Goal: Information Seeking & Learning: Learn about a topic

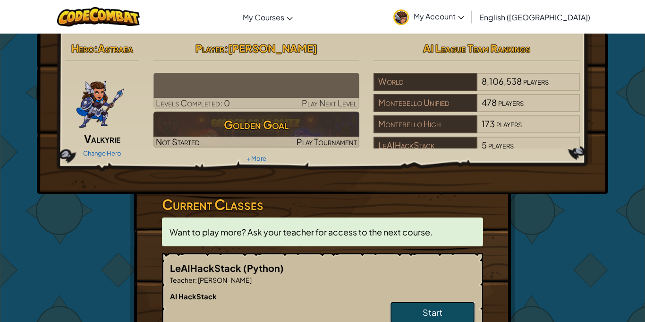
click at [423, 307] on span "Start" at bounding box center [433, 312] width 20 height 11
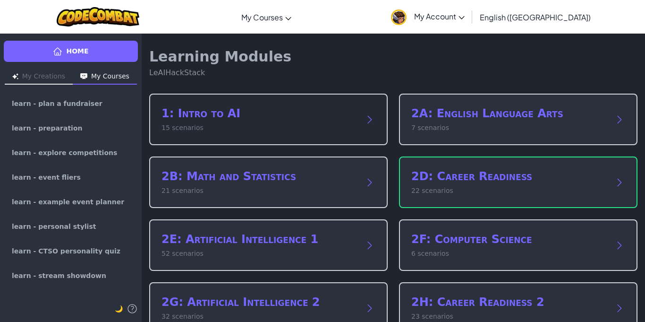
click at [206, 132] on p "15 scenarios" at bounding box center [259, 128] width 195 height 10
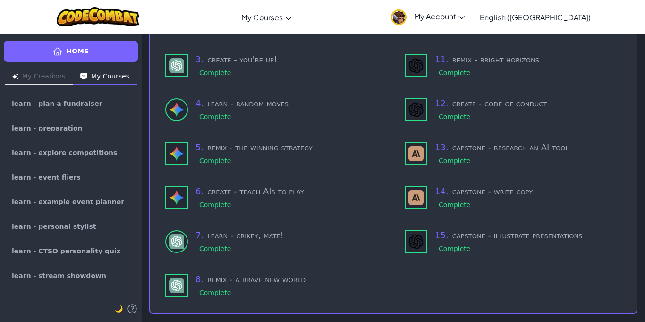
scroll to position [155, 0]
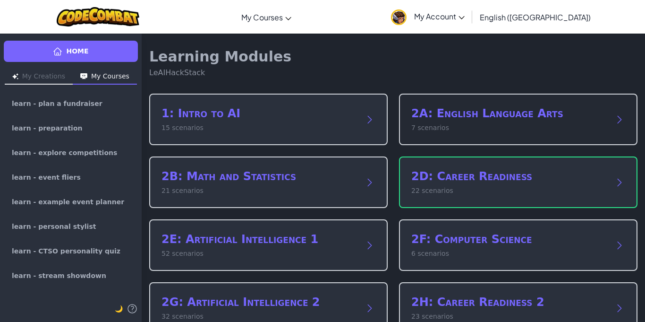
click at [472, 124] on p "7 scenarios" at bounding box center [508, 128] width 195 height 10
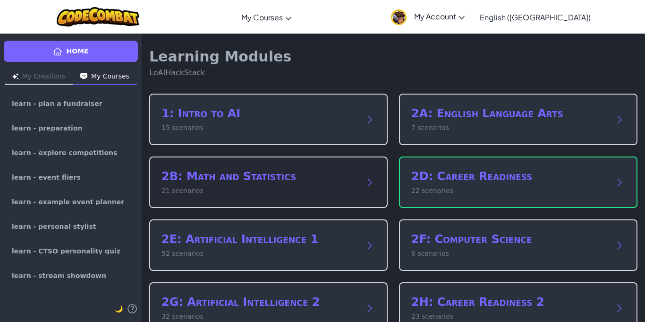
click at [185, 188] on p "21 scenarios" at bounding box center [259, 191] width 195 height 10
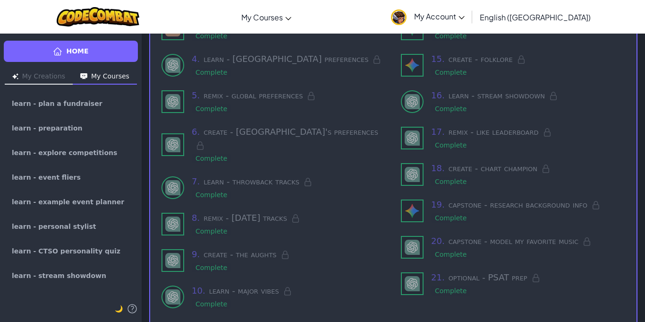
scroll to position [204, 0]
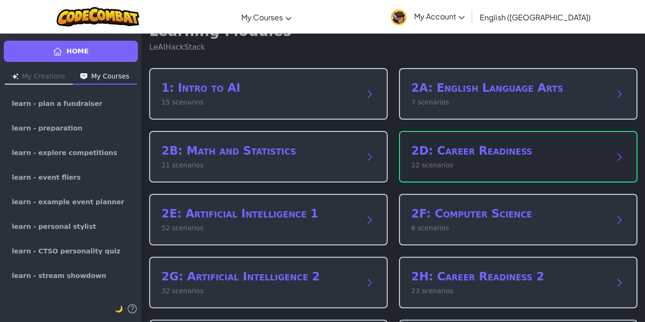
click at [476, 153] on h2 "2D: Career Readiness" at bounding box center [508, 150] width 195 height 15
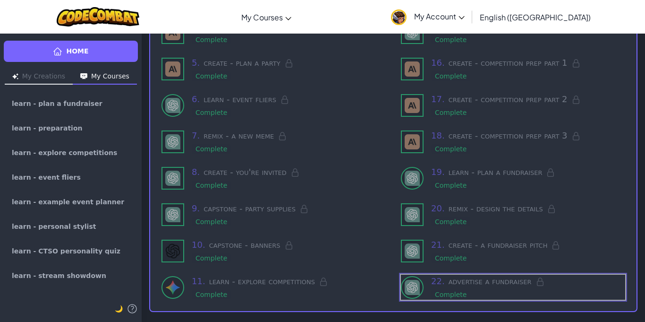
scroll to position [204, 0]
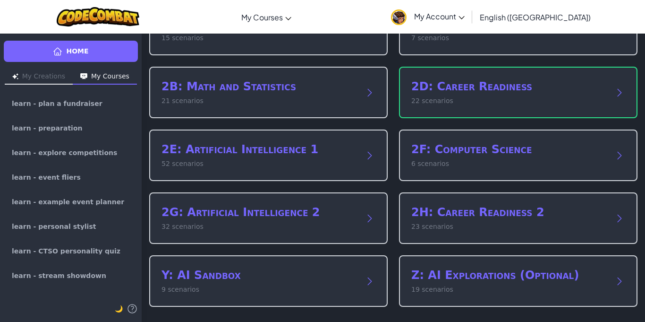
scroll to position [90, 0]
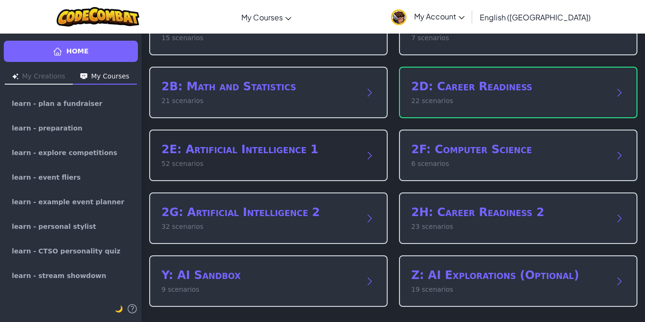
click at [341, 166] on p "52 scenarios" at bounding box center [259, 164] width 195 height 10
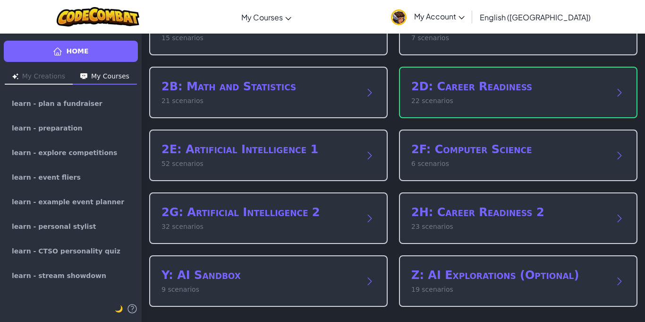
scroll to position [90, 0]
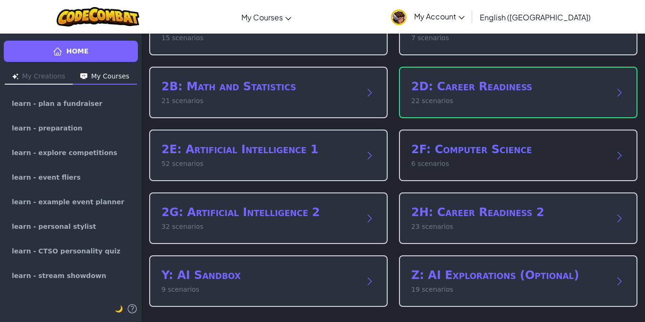
click at [464, 155] on h2 "2F: Computer Science" at bounding box center [508, 149] width 195 height 15
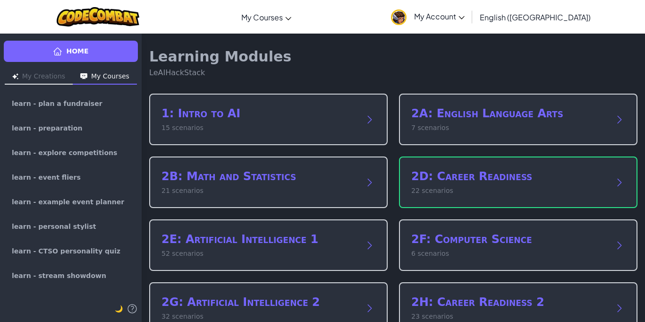
scroll to position [90, 0]
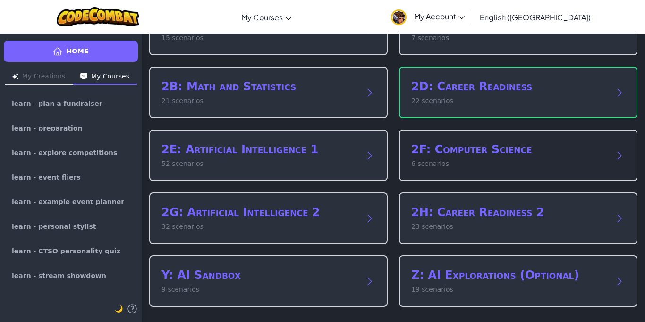
click at [447, 151] on h2 "2F: Computer Science" at bounding box center [508, 149] width 195 height 15
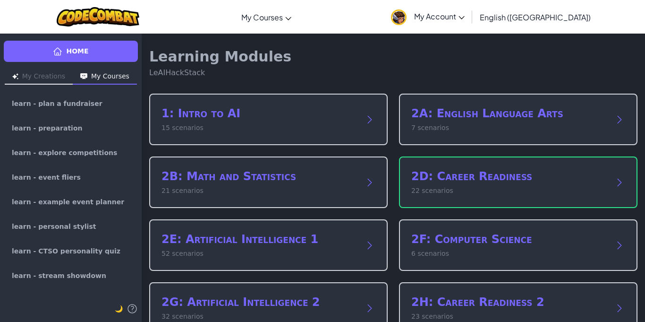
scroll to position [90, 0]
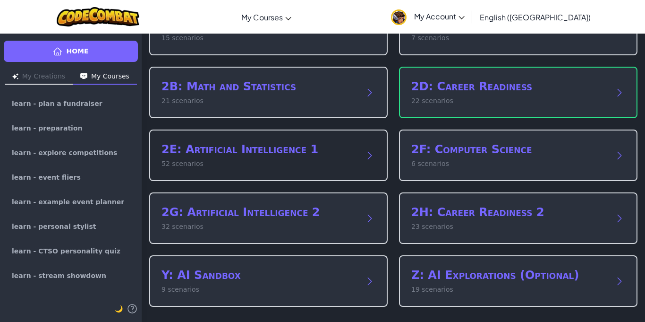
click at [347, 157] on div "2E: Artificial Intelligence 1 52 scenarios" at bounding box center [259, 155] width 195 height 27
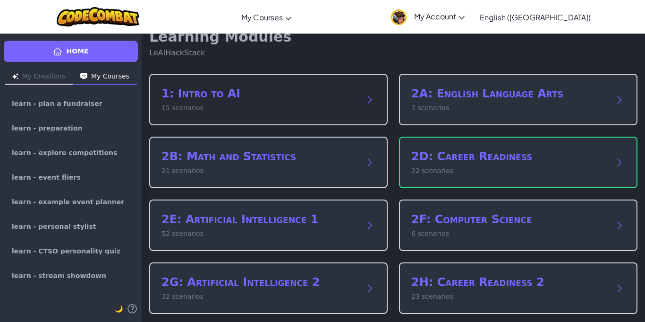
click at [365, 106] on div "1: Intro to AI 15 scenarios" at bounding box center [268, 99] width 239 height 51
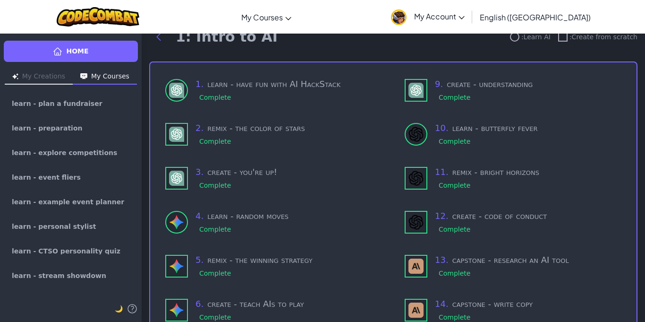
scroll to position [20, 0]
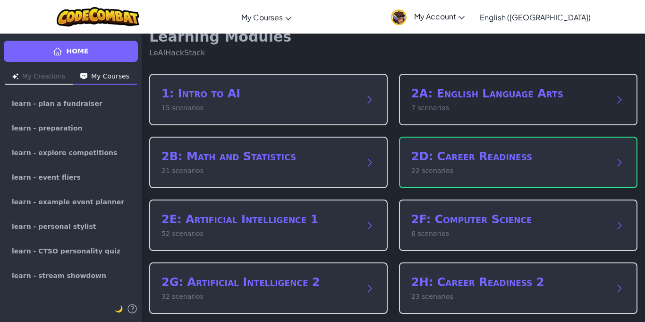
click at [481, 90] on h2 "2A: English Language Arts" at bounding box center [508, 93] width 195 height 15
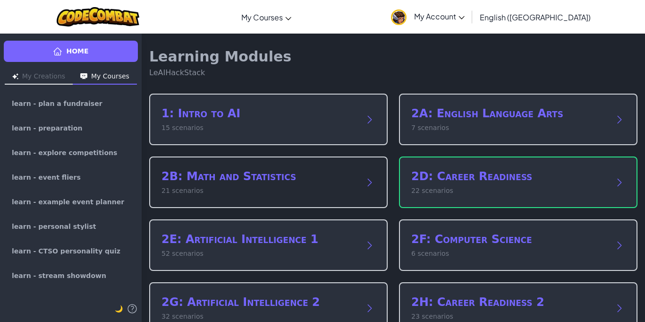
click at [359, 179] on div "2B: Math and Statistics 21 scenarios" at bounding box center [268, 181] width 239 height 51
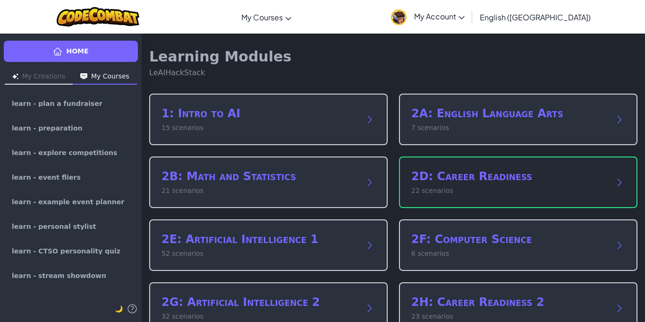
click at [479, 181] on h2 "2D: Career Readiness" at bounding box center [508, 176] width 195 height 15
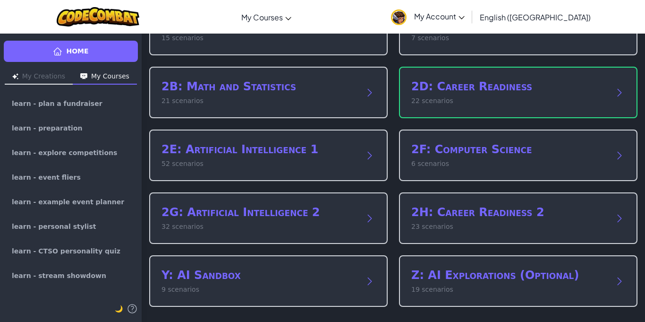
scroll to position [89, 0]
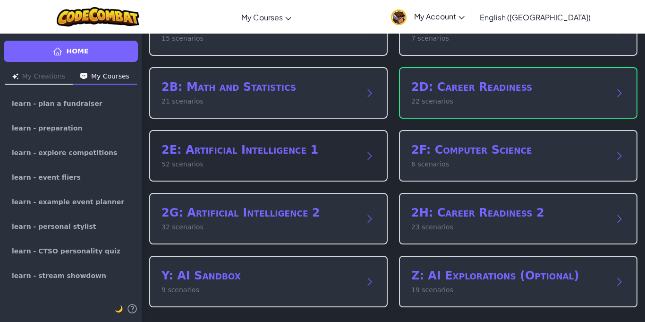
click at [354, 152] on h2 "2E: Artificial Intelligence 1" at bounding box center [259, 149] width 195 height 15
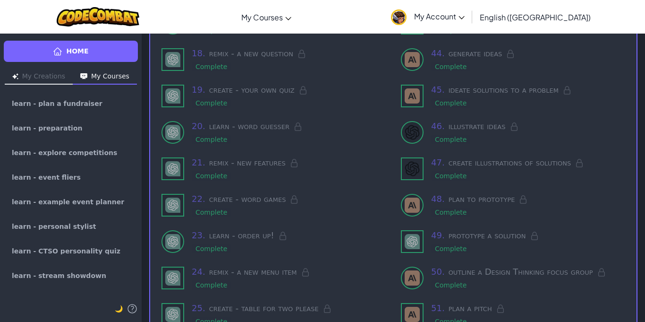
scroll to position [750, 0]
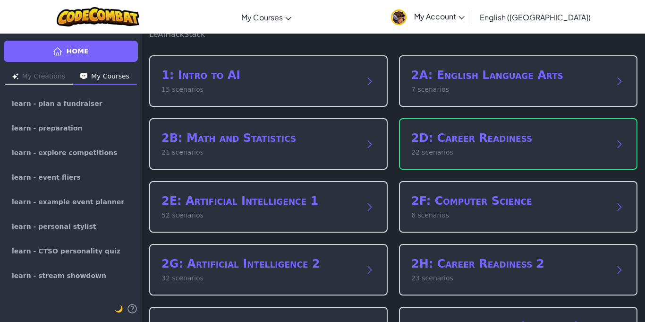
scroll to position [38, 0]
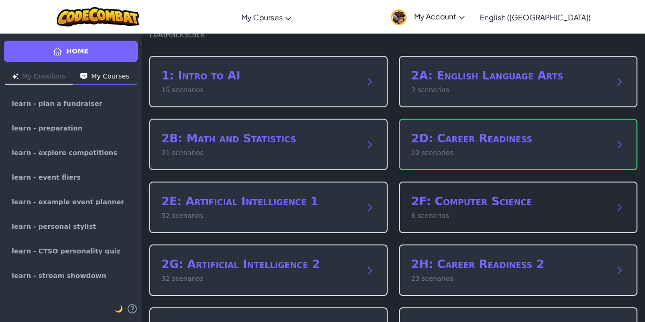
click at [499, 211] on p "6 scenarios" at bounding box center [508, 216] width 195 height 10
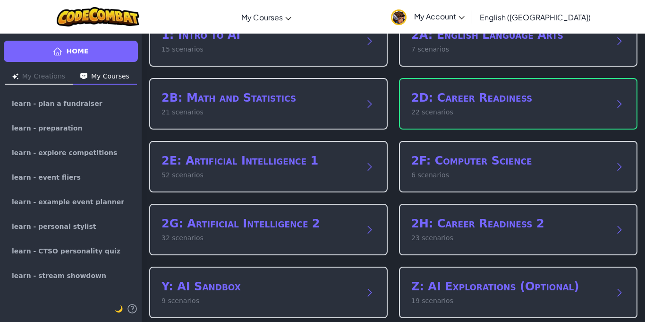
scroll to position [90, 0]
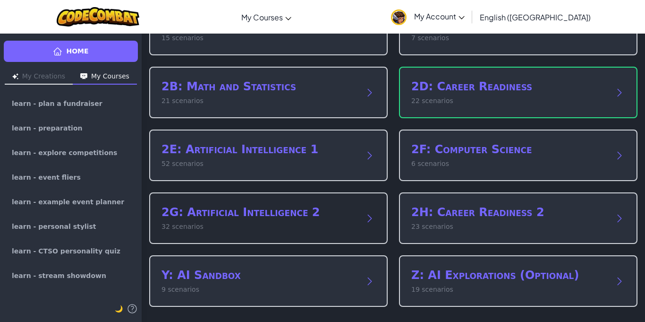
click at [338, 222] on p "32 scenarios" at bounding box center [259, 227] width 195 height 10
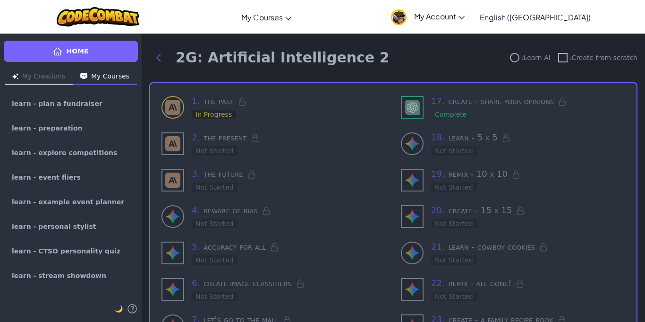
scroll to position [30, 0]
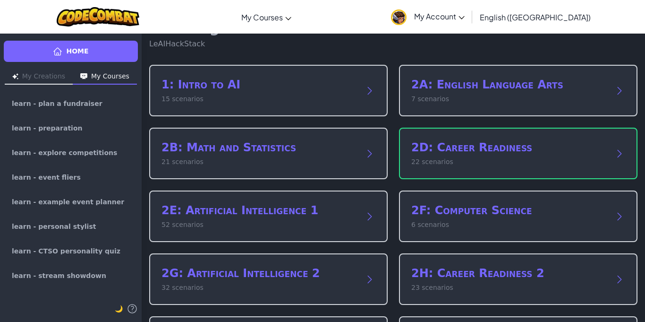
scroll to position [90, 0]
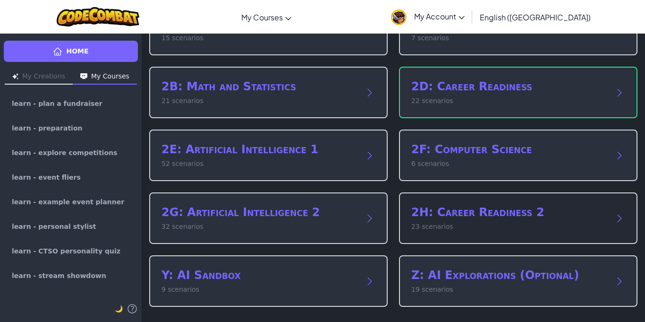
click at [493, 218] on h2 "2H: Career Readiness 2" at bounding box center [508, 212] width 195 height 15
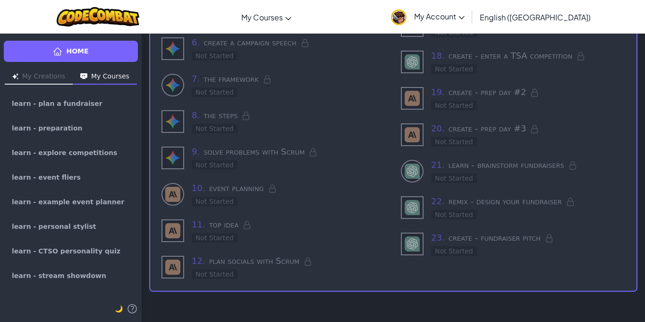
scroll to position [90, 0]
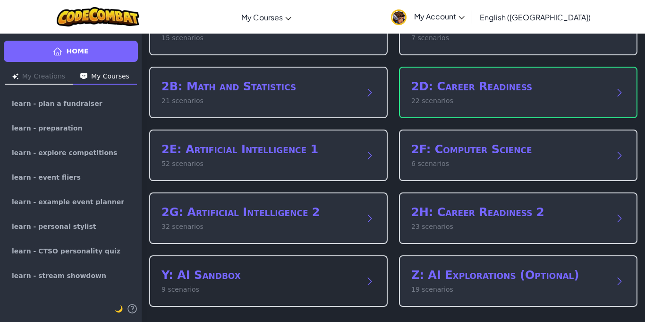
click at [353, 267] on div "Y: AI Sandbox 9 scenarios" at bounding box center [268, 280] width 239 height 51
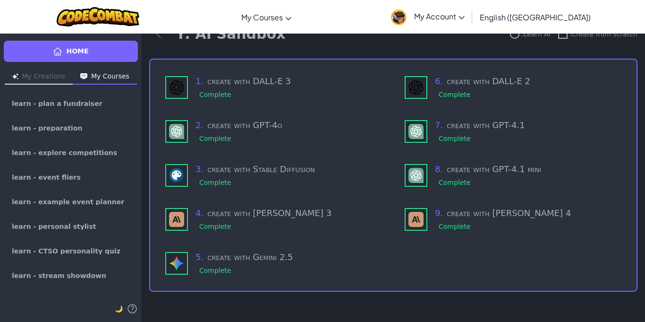
scroll to position [24, 0]
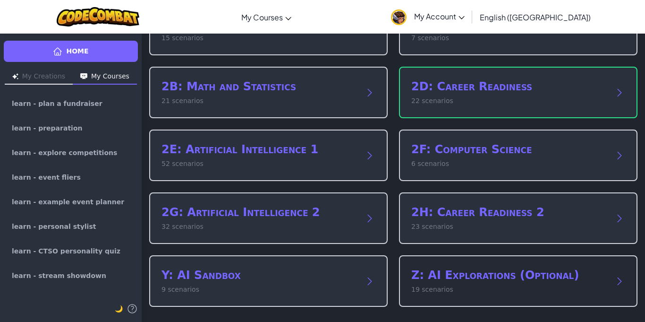
click at [524, 272] on h2 "Z: AI Explorations (Optional)" at bounding box center [508, 274] width 195 height 15
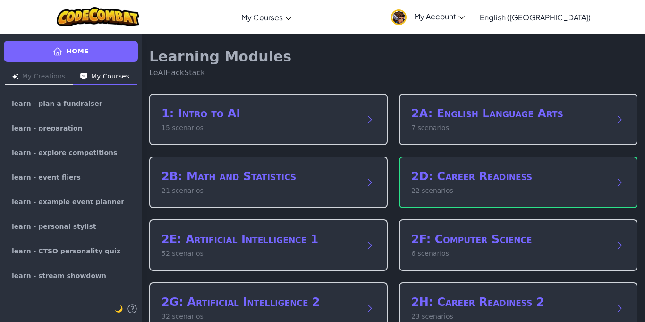
scroll to position [90, 0]
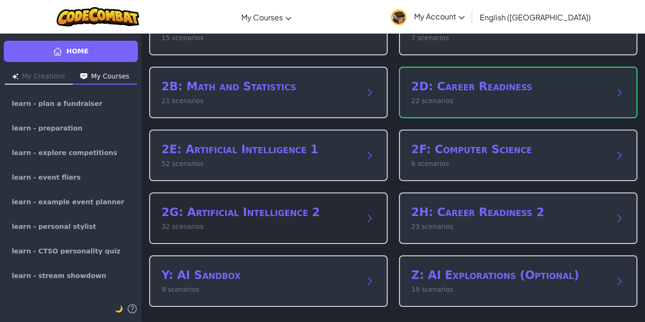
click at [354, 213] on h2 "2G: Artificial Intelligence 2" at bounding box center [259, 212] width 195 height 15
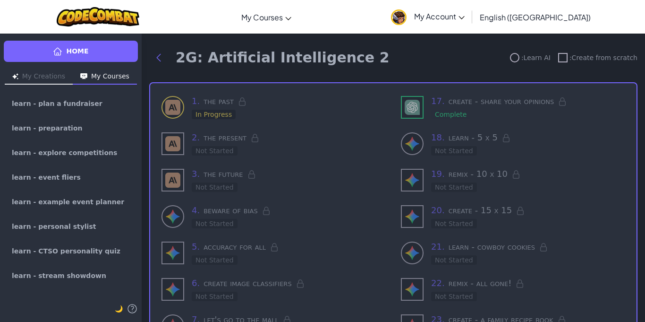
click at [210, 314] on h3 "7 . let's go to the mall" at bounding box center [289, 319] width 194 height 13
click at [199, 314] on h3 "7 . let's go to the mall" at bounding box center [289, 319] width 194 height 13
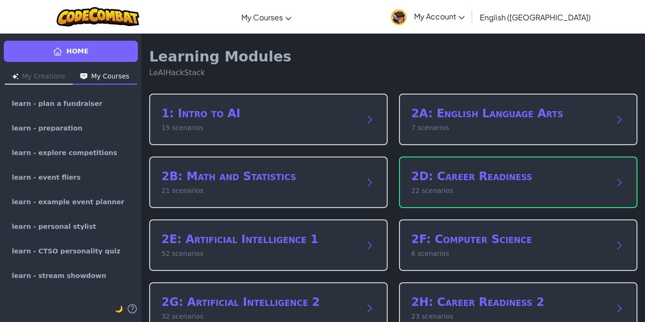
scroll to position [90, 0]
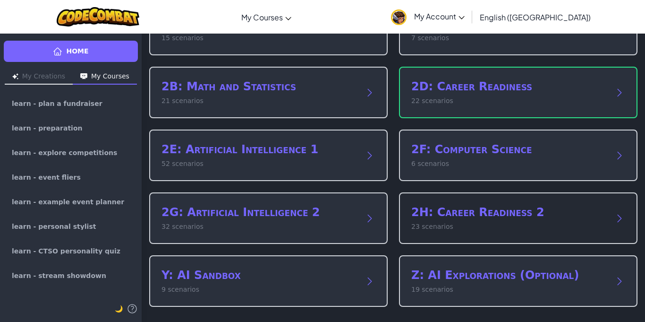
click at [548, 219] on h2 "2H: Career Readiness 2" at bounding box center [508, 212] width 195 height 15
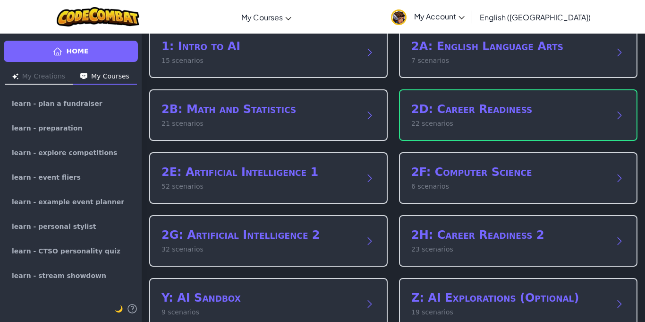
scroll to position [74, 0]
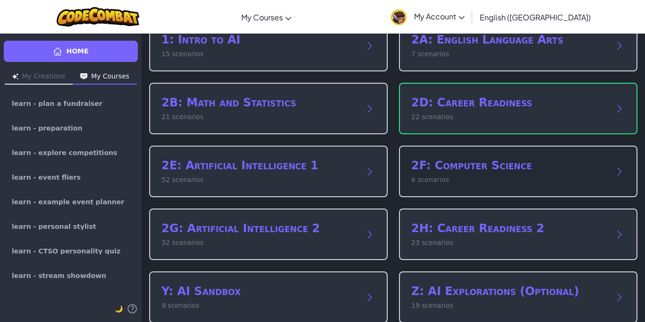
click at [555, 167] on h2 "2F: Computer Science" at bounding box center [508, 165] width 195 height 15
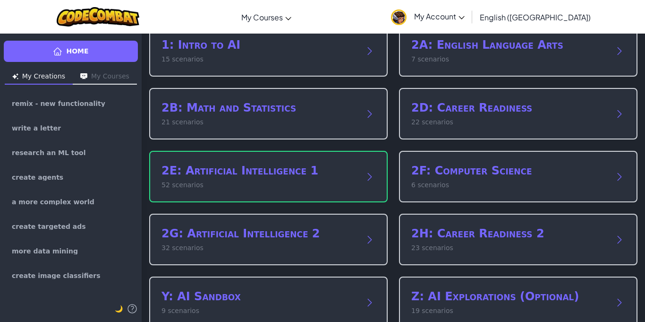
scroll to position [90, 0]
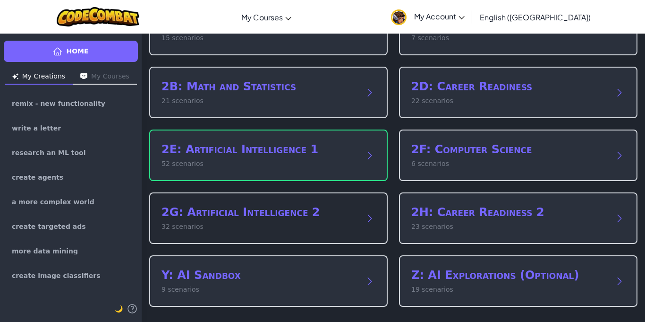
click at [356, 216] on h2 "2G: Artificial Intelligence 2" at bounding box center [259, 212] width 195 height 15
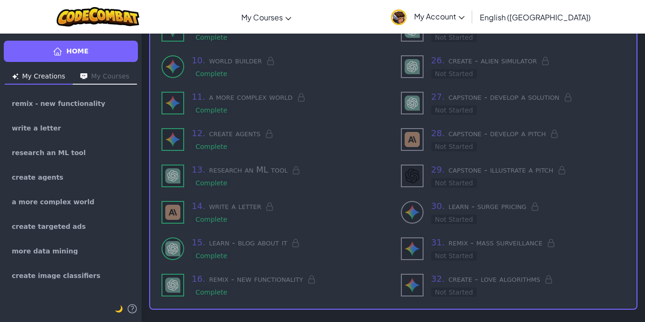
scroll to position [386, 0]
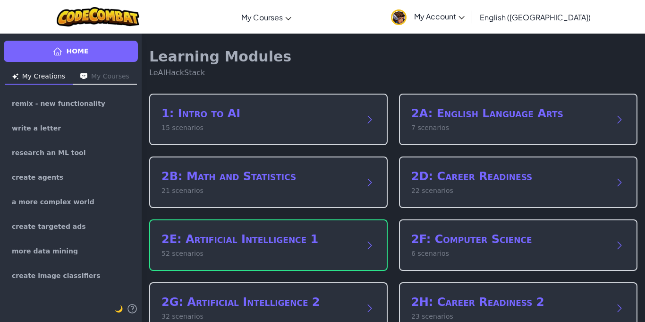
scroll to position [90, 0]
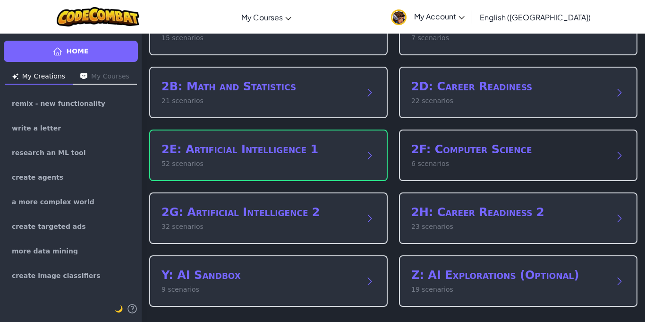
click at [496, 157] on div "2F: Computer Science 6 scenarios" at bounding box center [508, 155] width 195 height 27
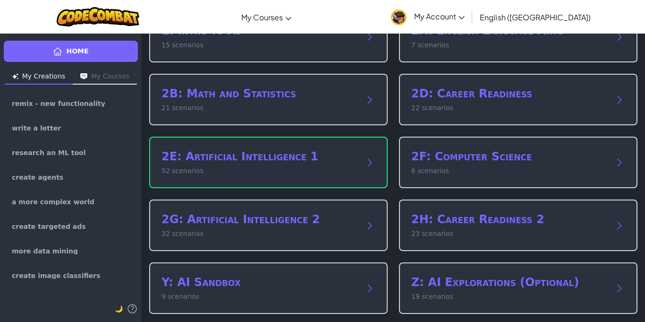
scroll to position [82, 0]
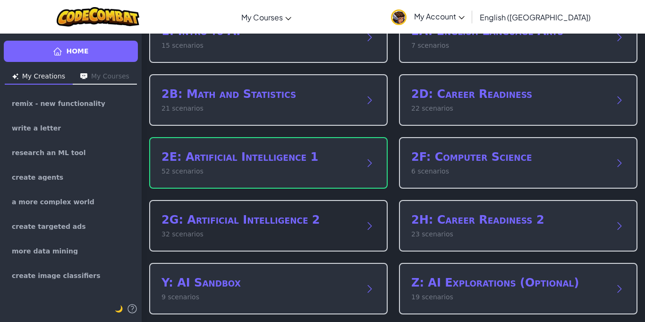
click at [320, 228] on div "2G: Artificial Intelligence 2 32 scenarios" at bounding box center [259, 225] width 195 height 27
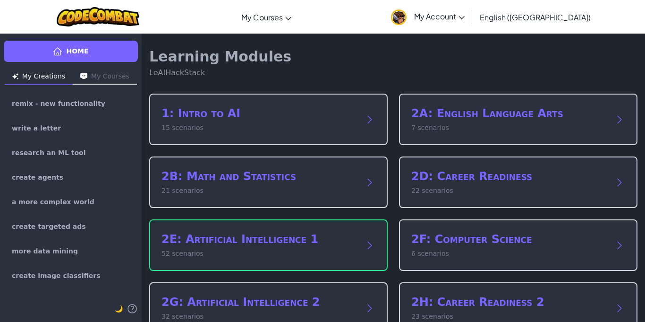
scroll to position [90, 0]
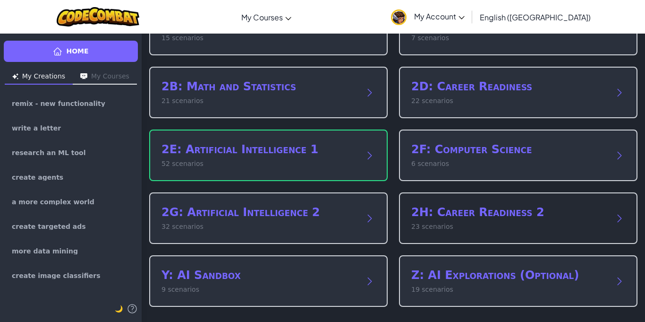
click at [508, 212] on h2 "2H: Career Readiness 2" at bounding box center [508, 212] width 195 height 15
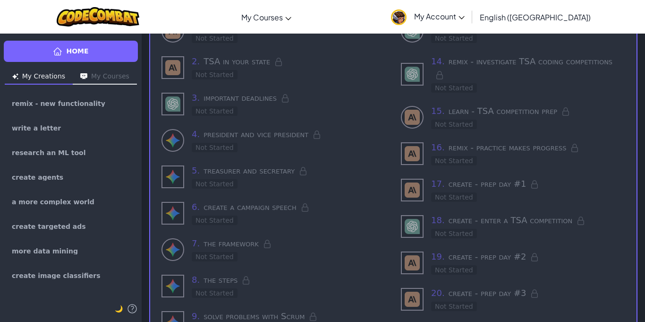
scroll to position [81, 0]
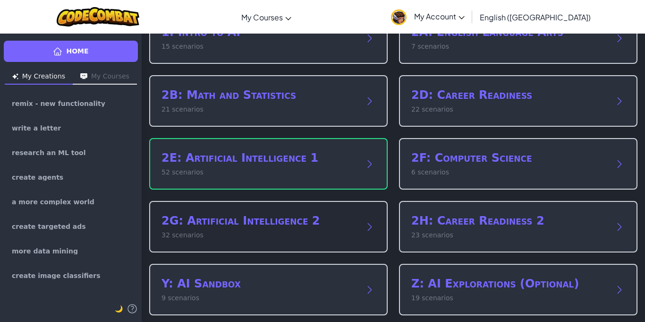
click at [358, 228] on div "2G: Artificial Intelligence 2 32 scenarios" at bounding box center [268, 226] width 239 height 51
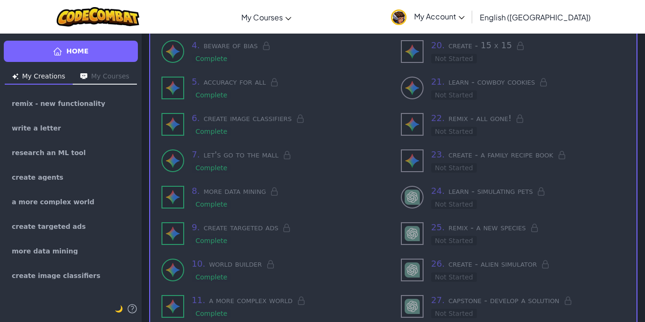
scroll to position [156, 0]
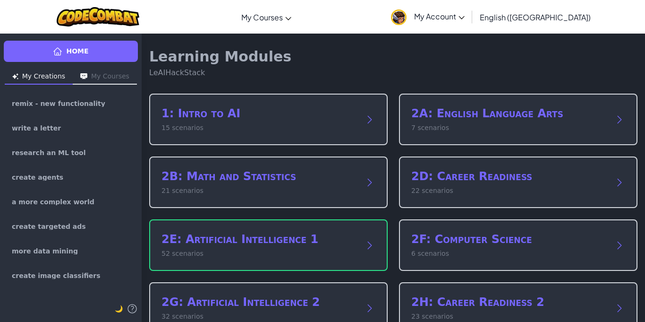
scroll to position [90, 0]
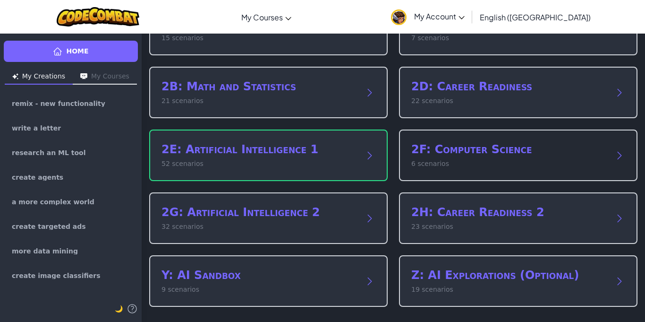
click at [599, 150] on h2 "2F: Computer Science" at bounding box center [508, 149] width 195 height 15
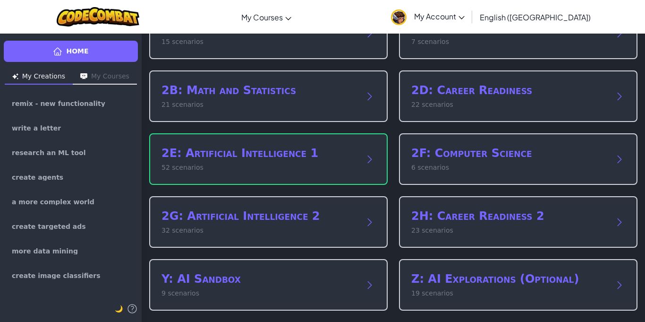
scroll to position [90, 0]
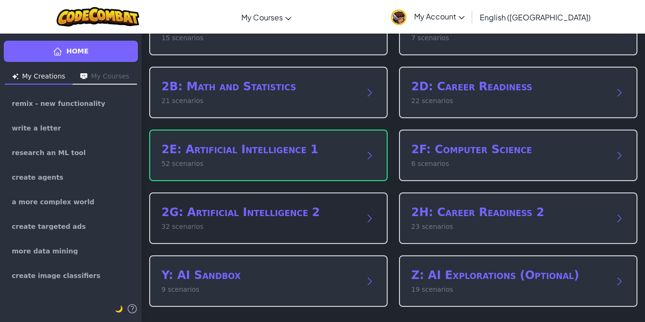
click at [189, 210] on h2 "2G: Artificial Intelligence 2" at bounding box center [259, 212] width 195 height 15
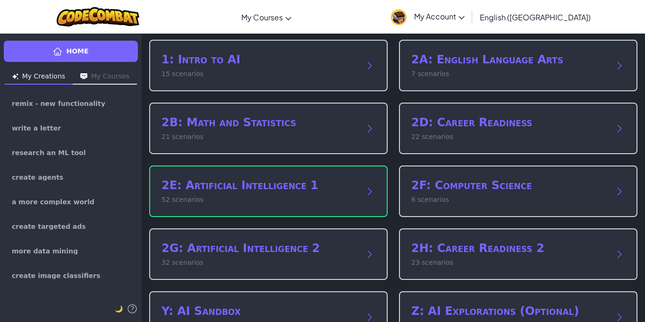
scroll to position [90, 0]
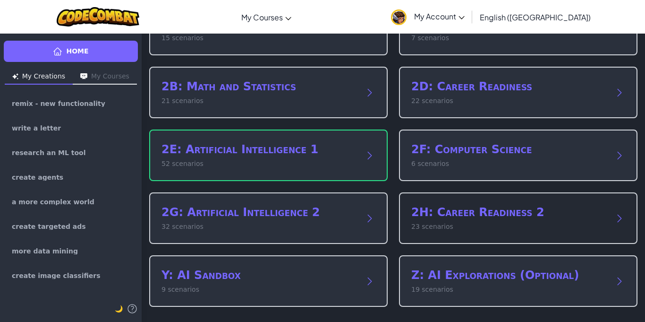
click at [574, 198] on div "2H: Career Readiness 2 23 scenarios" at bounding box center [518, 217] width 239 height 51
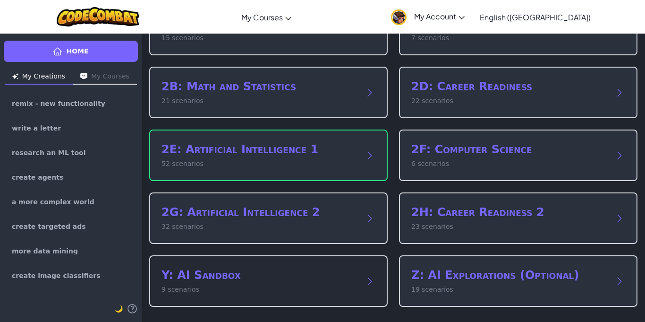
click at [194, 275] on h2 "Y: AI Sandbox" at bounding box center [259, 274] width 195 height 15
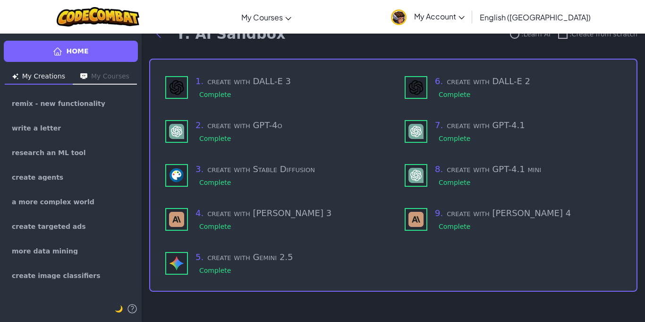
scroll to position [24, 0]
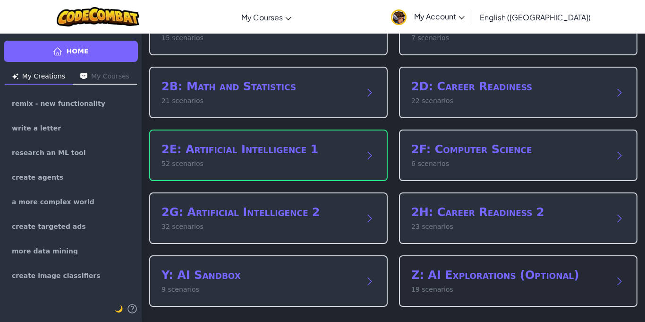
click at [562, 277] on h2 "Z: AI Explorations (Optional)" at bounding box center [508, 274] width 195 height 15
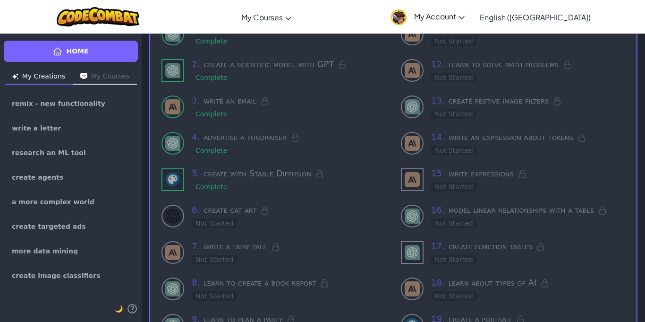
scroll to position [71, 0]
